Goal: Transaction & Acquisition: Book appointment/travel/reservation

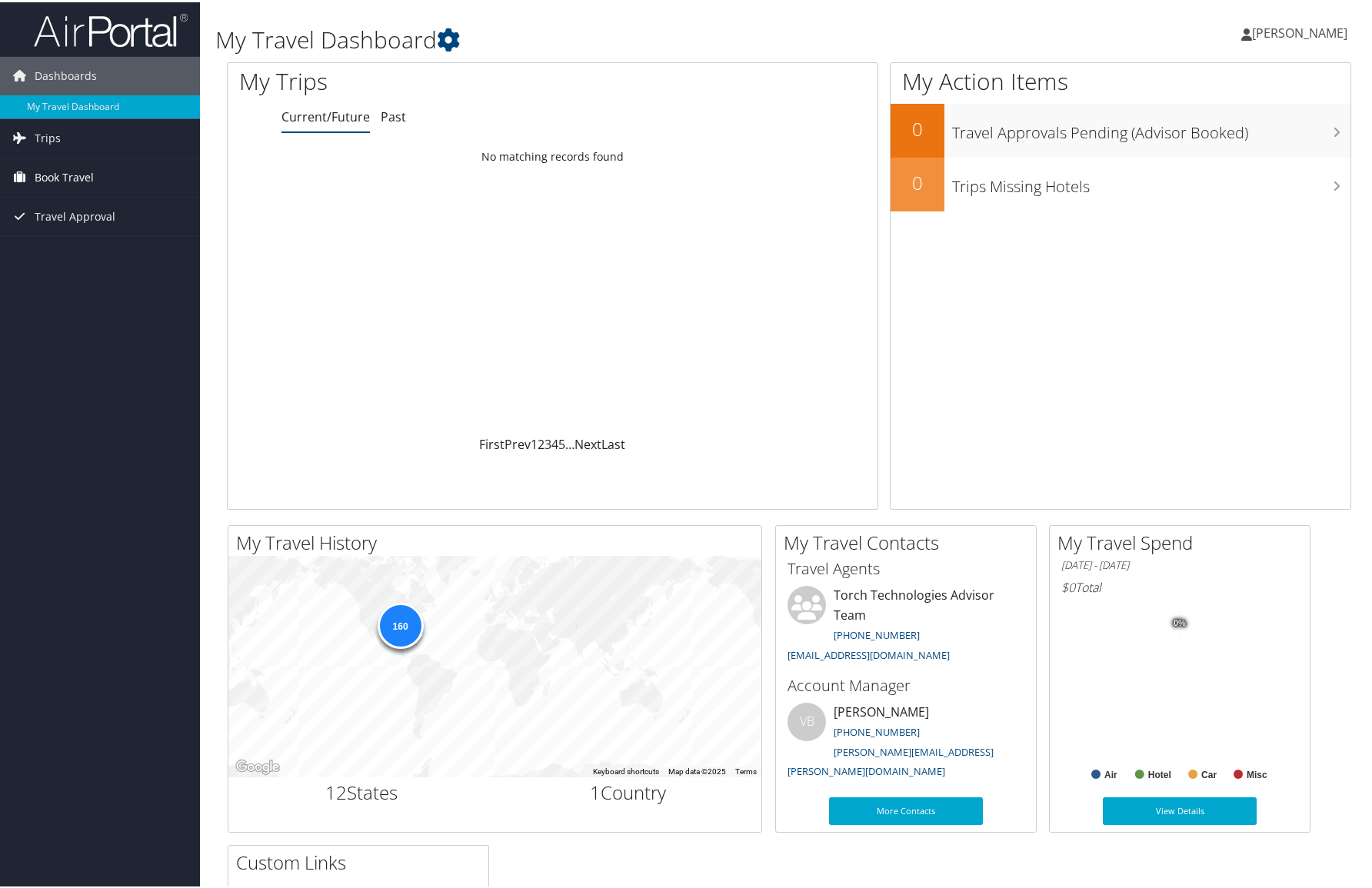
click at [65, 177] on span "Book Travel" at bounding box center [65, 175] width 59 height 39
click at [73, 247] on link "Book/Manage Online Trips" at bounding box center [99, 253] width 200 height 23
